Goal: Task Accomplishment & Management: Use online tool/utility

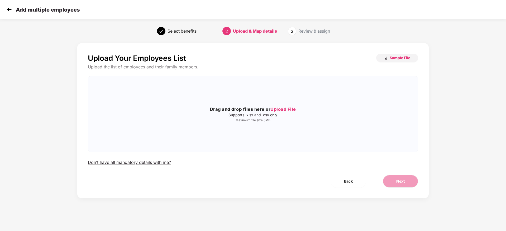
click at [10, 12] on img at bounding box center [9, 10] width 8 height 8
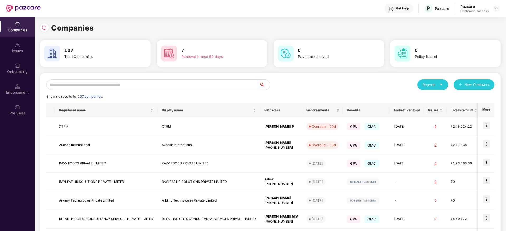
click at [89, 84] on input "text" at bounding box center [152, 85] width 213 height 11
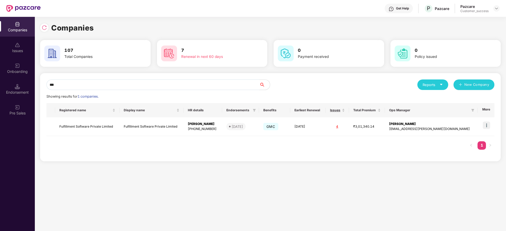
type input "***"
click at [16, 74] on div "Onboarding" at bounding box center [17, 69] width 35 height 20
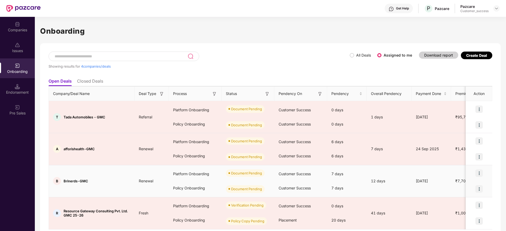
scroll to position [18, 0]
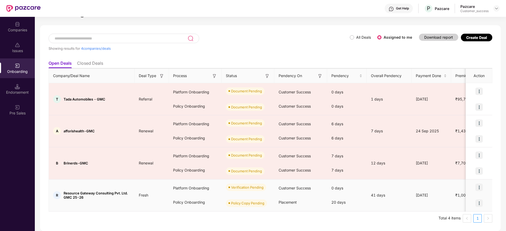
click at [480, 190] on img at bounding box center [478, 187] width 7 height 7
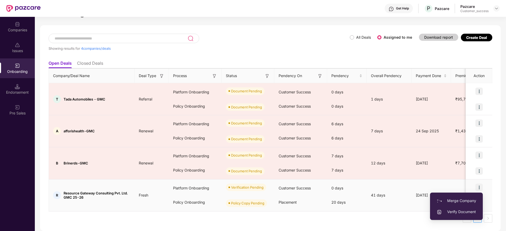
click at [462, 213] on span "Verify Document" at bounding box center [456, 212] width 40 height 6
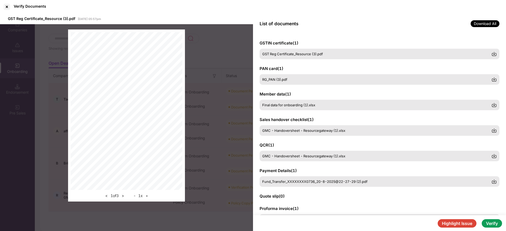
click at [487, 224] on button "Verify" at bounding box center [491, 224] width 20 height 8
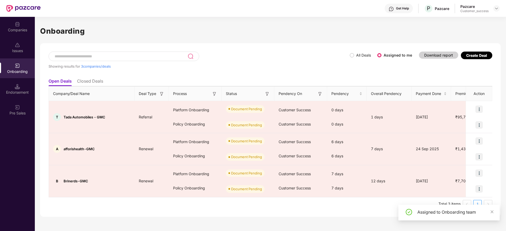
scroll to position [0, 0]
click at [11, 32] on div "Companies" at bounding box center [17, 29] width 35 height 5
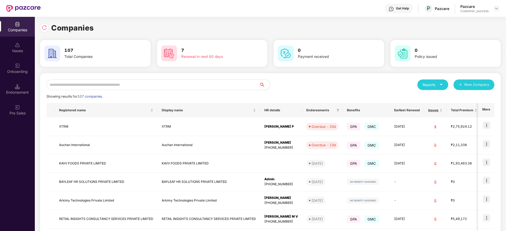
click at [72, 84] on input "text" at bounding box center [152, 85] width 213 height 11
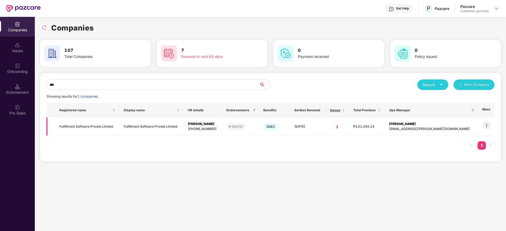
type input "***"
click at [488, 125] on img at bounding box center [485, 125] width 7 height 7
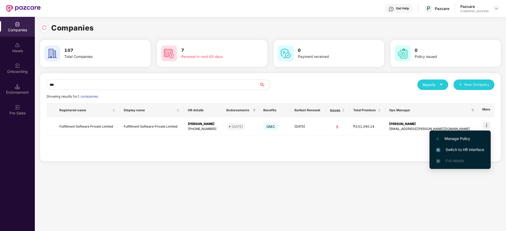
click at [466, 149] on span "Switch to HR interface" at bounding box center [460, 150] width 48 height 6
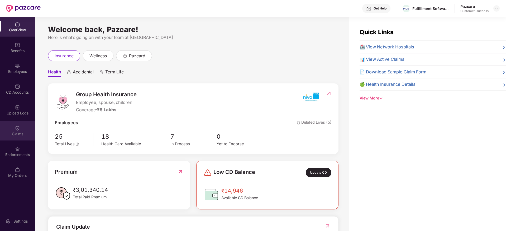
click at [16, 134] on div "Claims" at bounding box center [17, 134] width 35 height 5
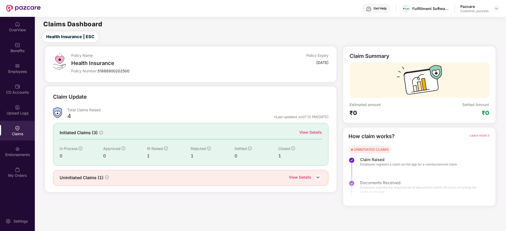
click at [317, 177] on img at bounding box center [318, 178] width 8 height 8
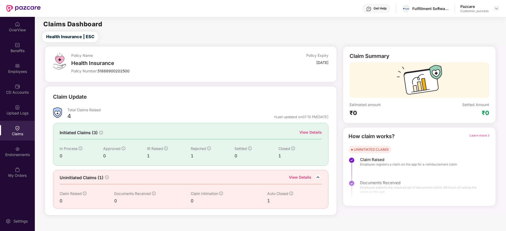
click at [311, 135] on div "View Details" at bounding box center [310, 133] width 22 height 6
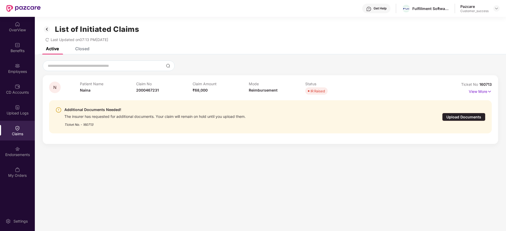
click at [447, 116] on div "Upload Documents" at bounding box center [463, 117] width 43 height 8
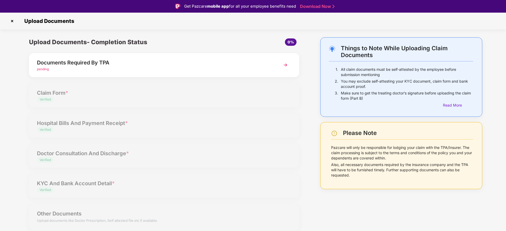
click at [281, 69] on img at bounding box center [284, 64] width 9 height 9
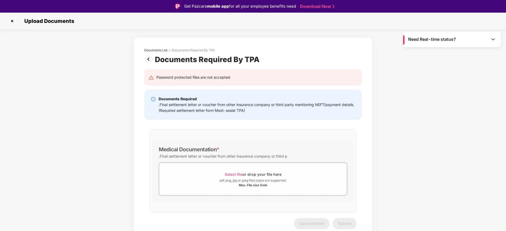
click at [14, 22] on img at bounding box center [12, 21] width 8 height 8
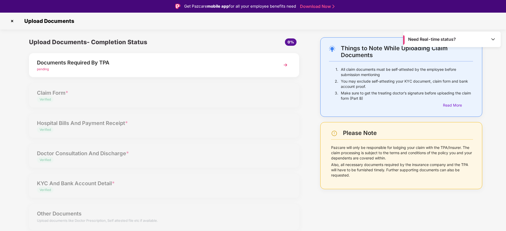
click at [16, 19] on div "Upload Documents" at bounding box center [253, 21] width 490 height 8
click at [285, 63] on img at bounding box center [284, 64] width 9 height 9
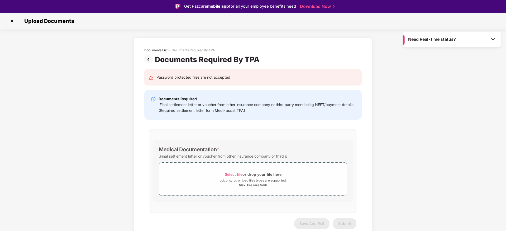
click at [13, 22] on img at bounding box center [12, 21] width 8 height 8
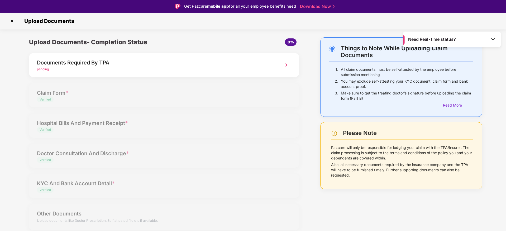
click at [15, 20] on img at bounding box center [12, 21] width 8 height 8
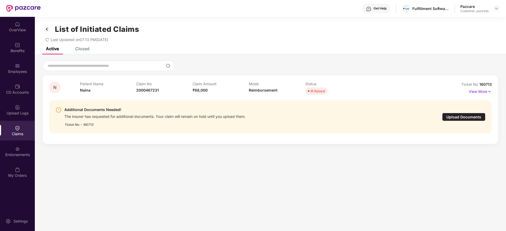
click at [82, 49] on div "Closed" at bounding box center [82, 48] width 14 height 5
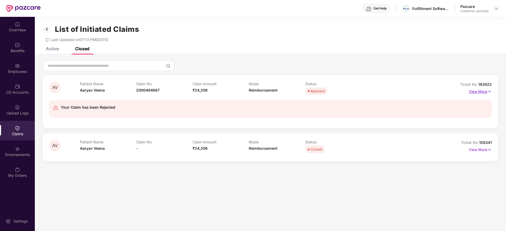
click at [470, 92] on p "View More" at bounding box center [479, 91] width 23 height 7
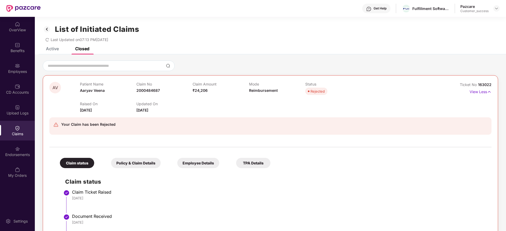
click at [51, 53] on div "Active" at bounding box center [48, 49] width 21 height 12
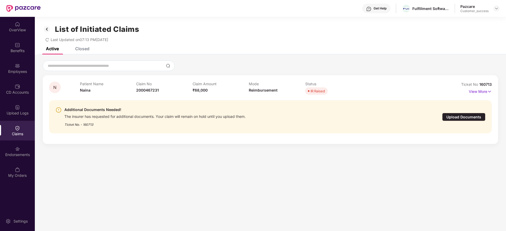
click at [237, 66] on div at bounding box center [270, 66] width 455 height 11
click at [84, 49] on div "Closed" at bounding box center [82, 48] width 14 height 5
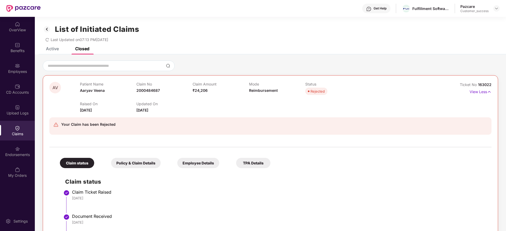
click at [49, 47] on div "Active" at bounding box center [52, 48] width 13 height 5
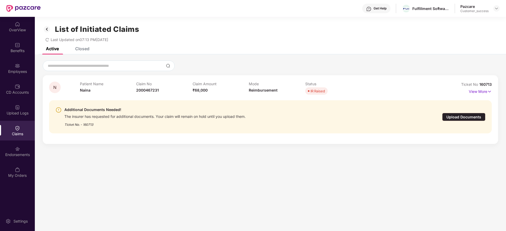
click at [476, 119] on div "Upload Documents" at bounding box center [463, 117] width 43 height 8
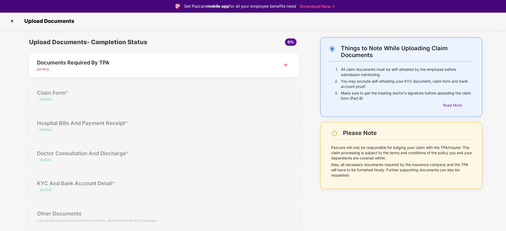
click at [195, 80] on div "Upload Documents- Completion Status 0% Documents Required By TPA pending Claim …" at bounding box center [164, 137] width 280 height 200
click at [16, 16] on div "Upload Documents" at bounding box center [253, 21] width 506 height 17
click at [13, 22] on img at bounding box center [12, 21] width 8 height 8
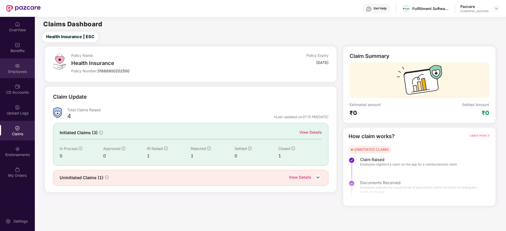
click at [19, 70] on div "Employees" at bounding box center [17, 71] width 35 height 5
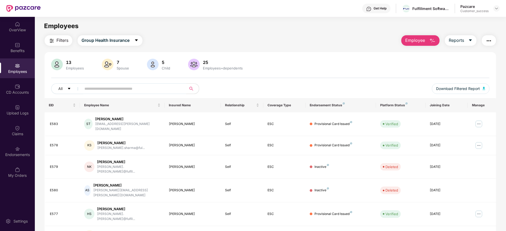
click at [113, 92] on input "text" at bounding box center [131, 89] width 95 height 8
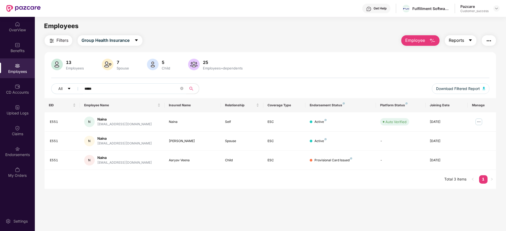
type input "*****"
click at [458, 38] on span "Reports" at bounding box center [455, 40] width 15 height 7
click at [12, 136] on div "Claims" at bounding box center [17, 134] width 35 height 5
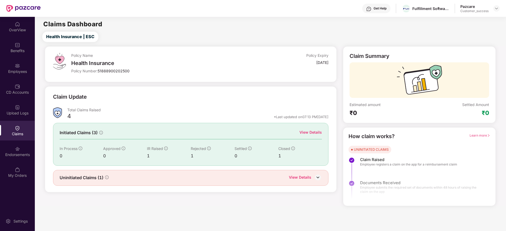
click at [309, 130] on div "View Details" at bounding box center [310, 133] width 22 height 6
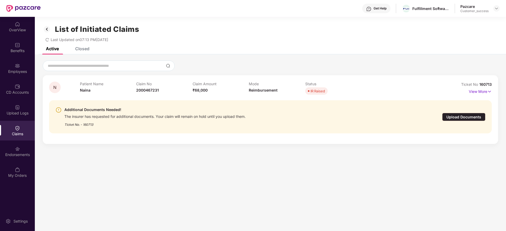
drag, startPoint x: 308, startPoint y: 130, endPoint x: 490, endPoint y: 101, distance: 184.1
click at [490, 101] on div "Additional Documents Needed! The insurer has requested for additional documents…" at bounding box center [270, 117] width 442 height 42
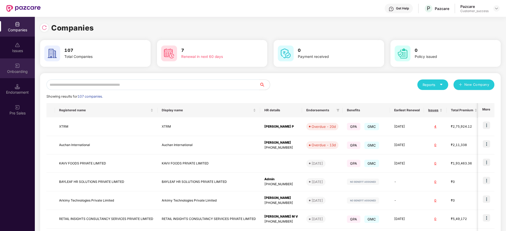
click at [22, 74] on div "Onboarding" at bounding box center [17, 71] width 35 height 5
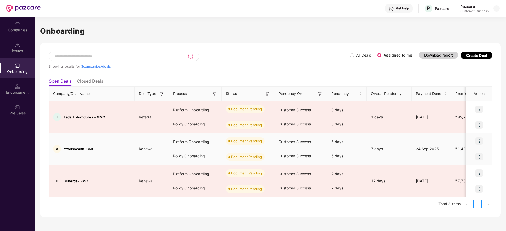
click at [478, 141] on img at bounding box center [478, 141] width 7 height 7
click at [464, 153] on span "Upload Documents" at bounding box center [454, 155] width 43 height 6
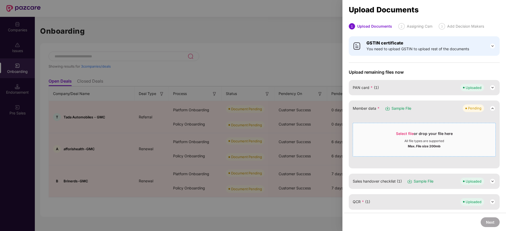
click at [397, 133] on span "Select file" at bounding box center [405, 134] width 18 height 4
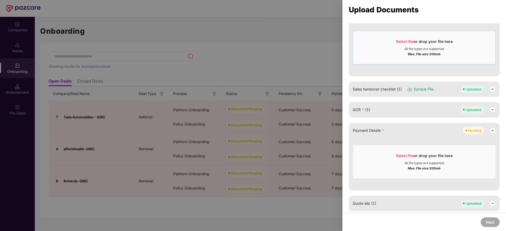
scroll to position [93, 0]
click at [396, 154] on span "Select file" at bounding box center [405, 155] width 18 height 4
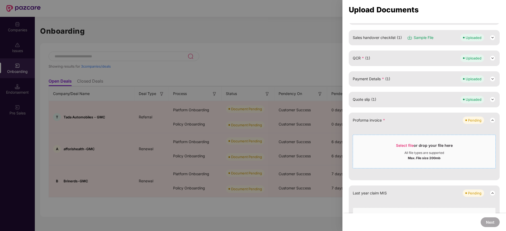
scroll to position [146, 0]
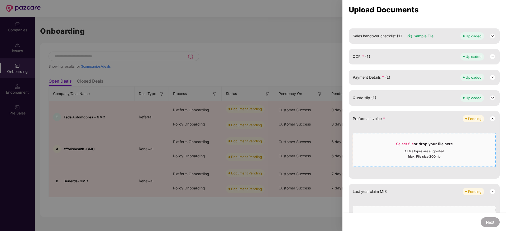
click at [400, 145] on span "Select file" at bounding box center [405, 144] width 18 height 4
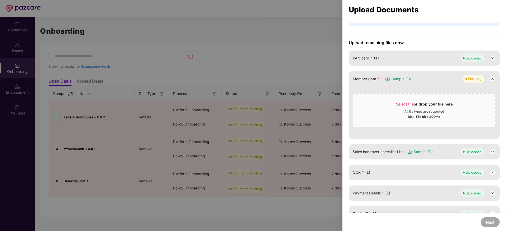
scroll to position [29, 0]
click at [400, 104] on span "Select file" at bounding box center [405, 105] width 18 height 4
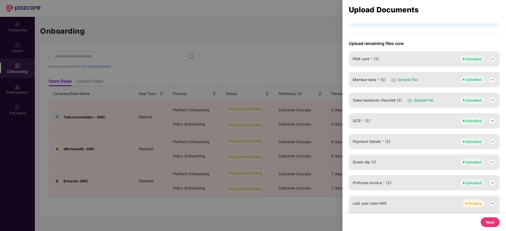
scroll to position [103, 0]
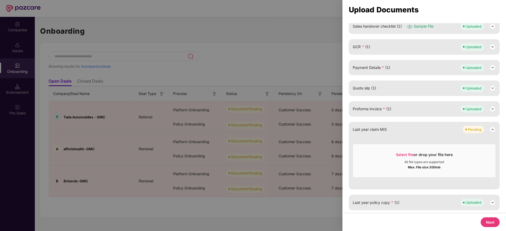
click at [483, 220] on button "Next" at bounding box center [489, 223] width 19 height 10
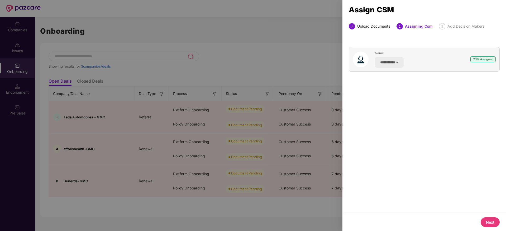
scroll to position [0, 0]
click at [483, 221] on button "Next" at bounding box center [489, 223] width 19 height 10
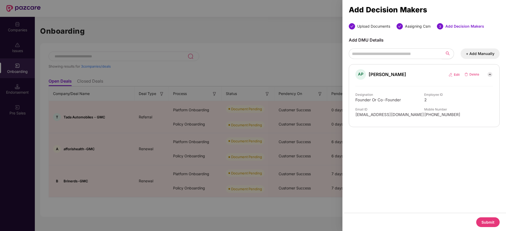
click at [483, 221] on button "Submit" at bounding box center [487, 223] width 23 height 10
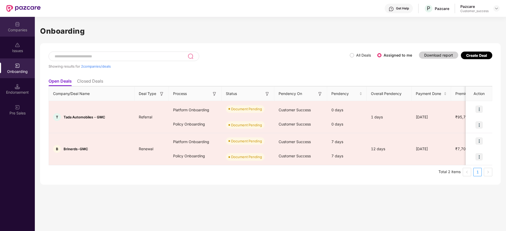
click at [25, 19] on div "Companies" at bounding box center [17, 27] width 35 height 20
